Goal: Find specific page/section

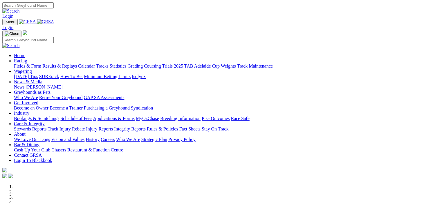
click at [20, 63] on link "Fields & Form" at bounding box center [27, 65] width 27 height 5
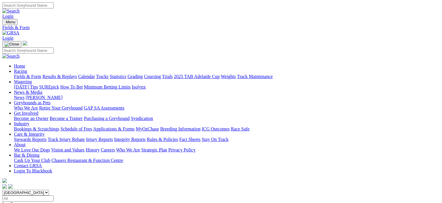
click at [173, 74] on link "Trials" at bounding box center [167, 76] width 11 height 5
